Goal: Use online tool/utility: Utilize a website feature to perform a specific function

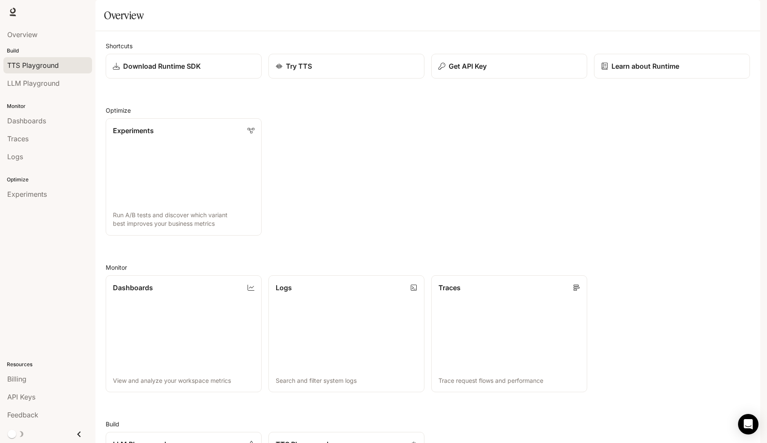
click at [26, 69] on span "TTS Playground" at bounding box center [33, 65] width 52 height 10
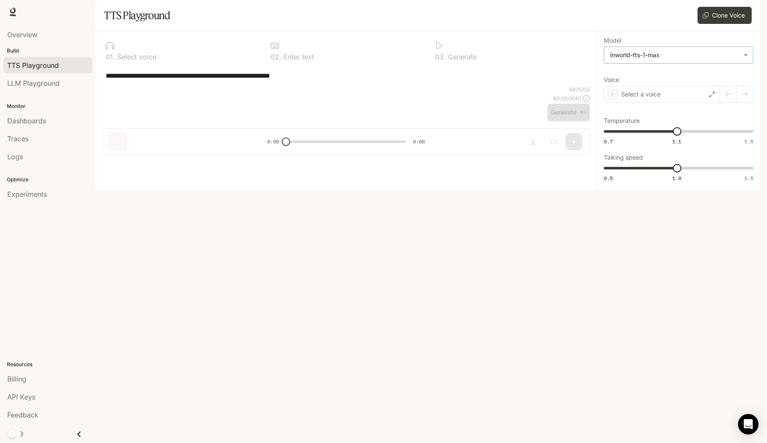
click at [706, 81] on body "**********" at bounding box center [383, 221] width 767 height 443
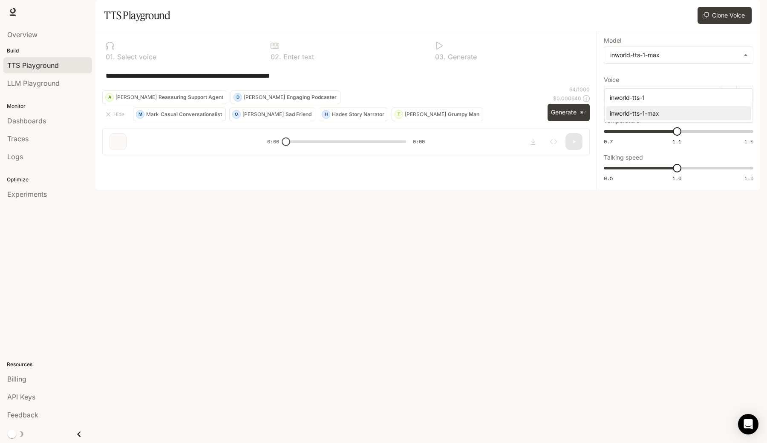
click at [624, 98] on div "inworld-tts-1" at bounding box center [677, 97] width 134 height 9
type input "**********"
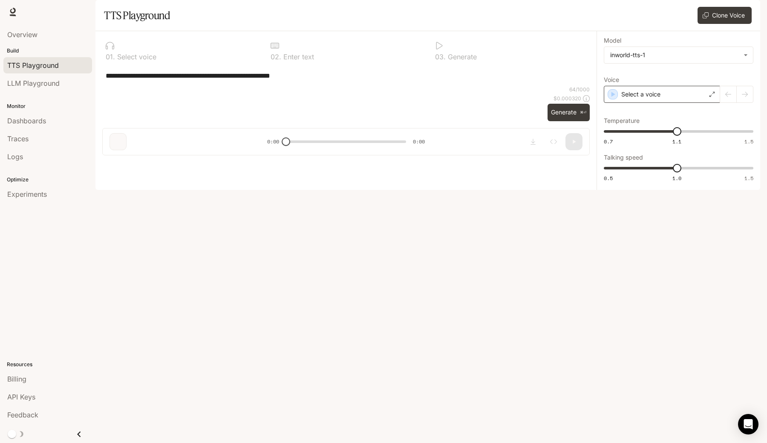
click at [658, 98] on p "Select a voice" at bounding box center [641, 94] width 39 height 9
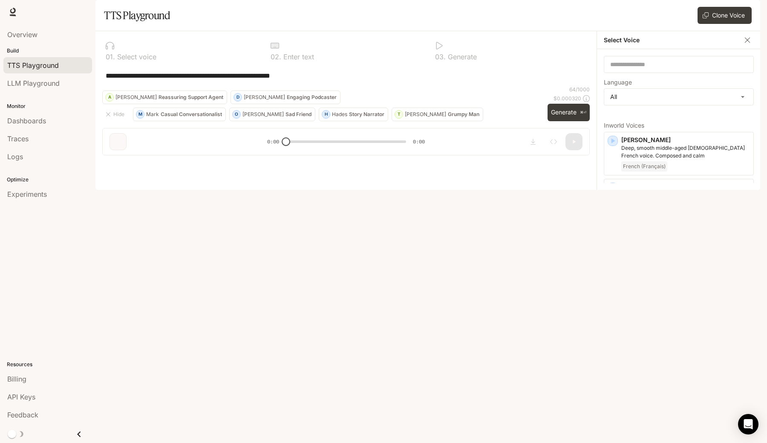
click at [653, 257] on div "English" at bounding box center [686, 252] width 129 height 10
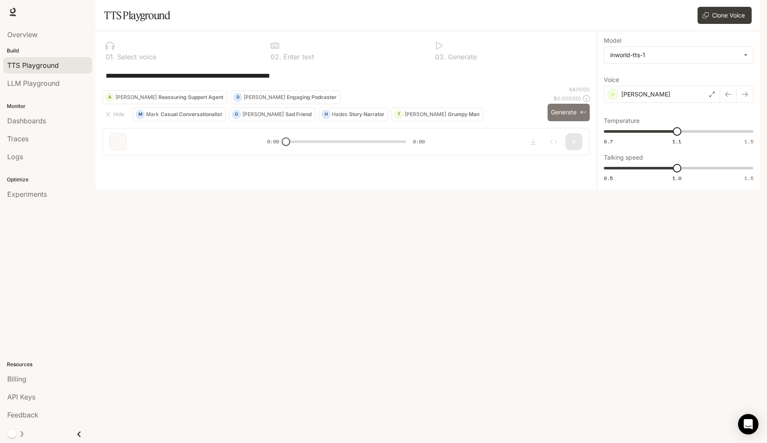
click at [561, 121] on button "Generate ⌘⏎" at bounding box center [569, 112] width 42 height 17
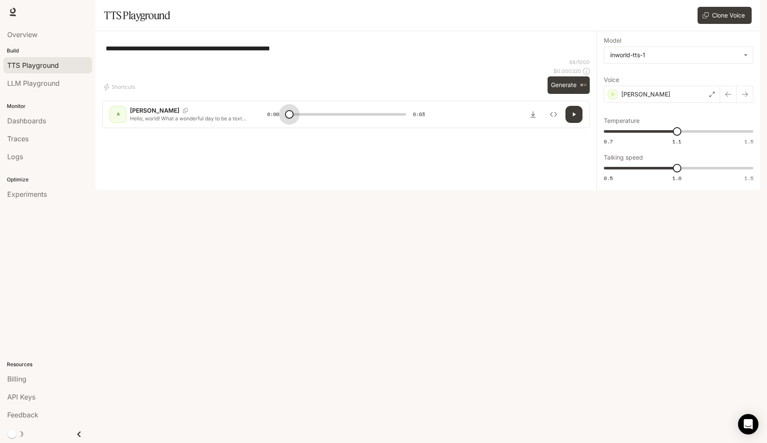
click at [289, 119] on span at bounding box center [289, 114] width 9 height 9
click at [571, 118] on icon "button" at bounding box center [574, 114] width 7 height 7
type input "*"
click at [683, 84] on body "**********" at bounding box center [383, 221] width 767 height 443
click at [678, 134] on div at bounding box center [383, 221] width 767 height 443
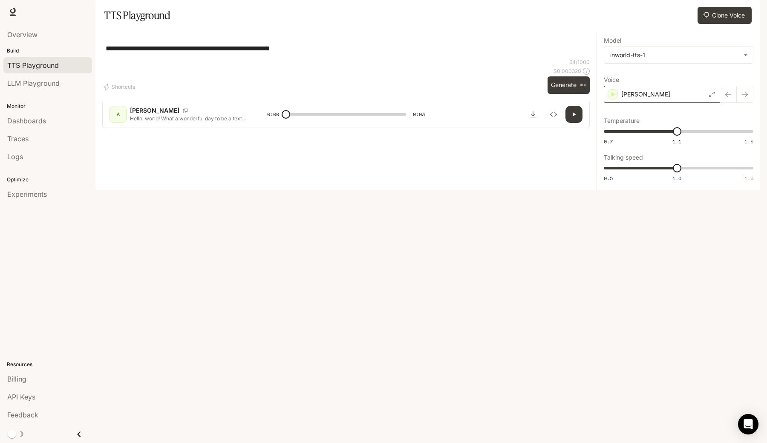
click at [690, 103] on div "[PERSON_NAME]" at bounding box center [662, 94] width 116 height 17
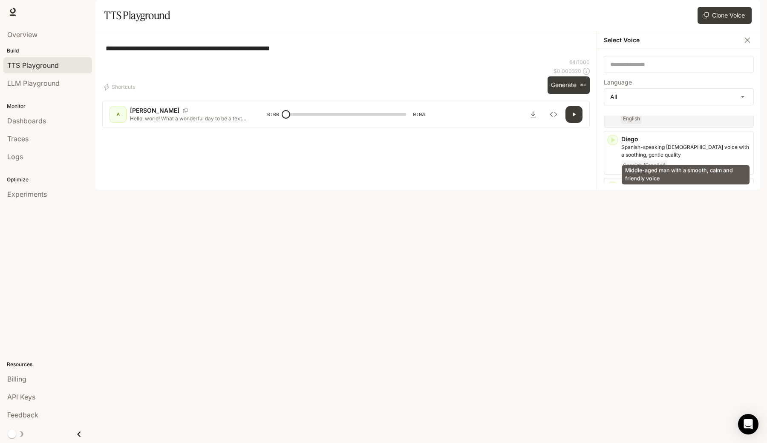
scroll to position [460, 0]
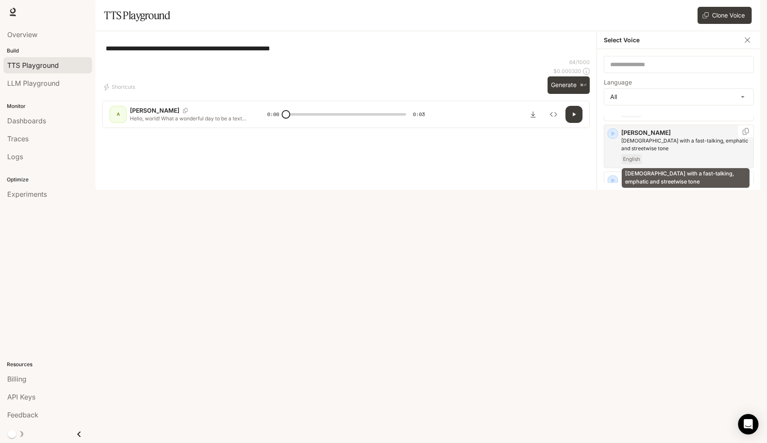
click at [636, 150] on p "[DEMOGRAPHIC_DATA] with a fast-talking, emphatic and streetwise tone" at bounding box center [686, 144] width 129 height 15
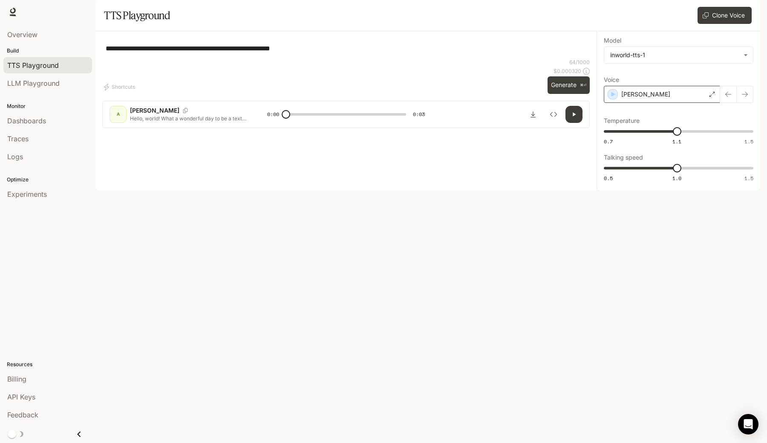
click at [669, 103] on div "[PERSON_NAME]" at bounding box center [662, 94] width 116 height 17
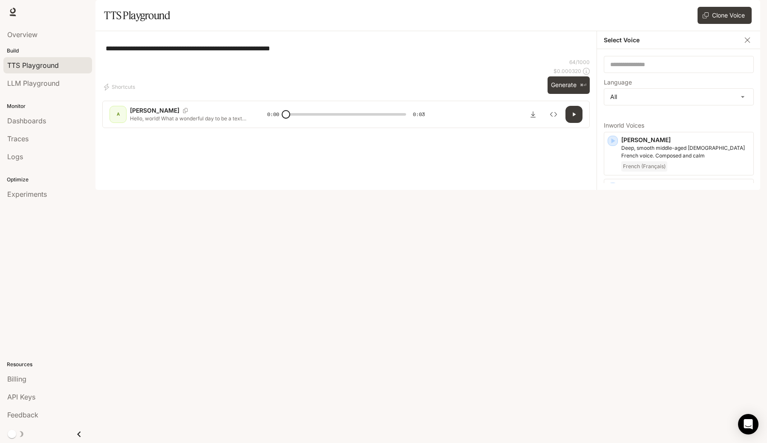
scroll to position [4, 0]
click at [616, 367] on icon "button" at bounding box center [613, 363] width 9 height 9
